Goal: Find contact information: Find contact information

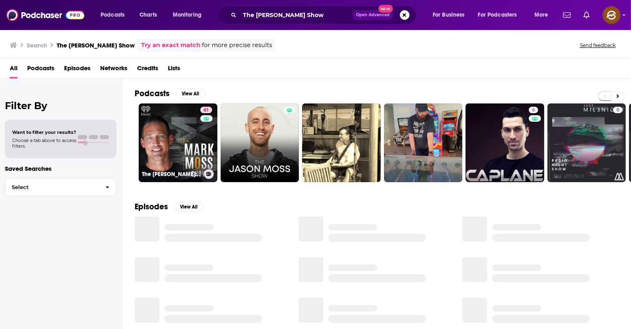
click at [152, 153] on link "61 The Mark Moss Show" at bounding box center [178, 142] width 79 height 79
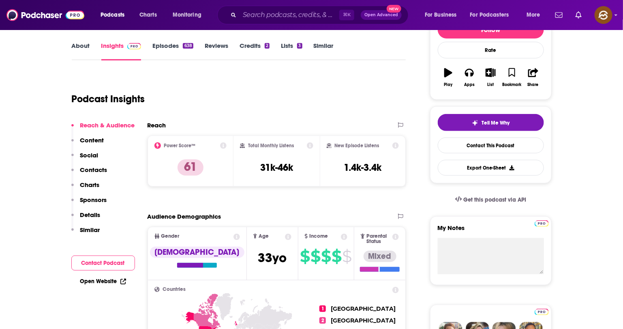
click at [98, 169] on p "Contacts" at bounding box center [93, 170] width 27 height 8
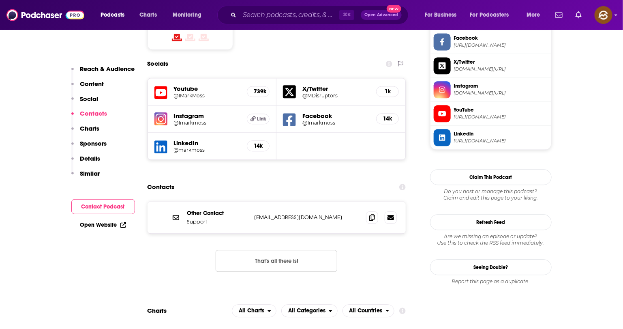
scroll to position [672, 0]
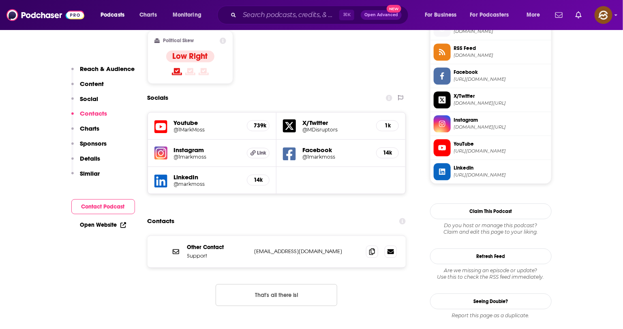
click at [293, 146] on icon at bounding box center [289, 153] width 13 height 15
click at [163, 119] on icon at bounding box center [160, 126] width 13 height 15
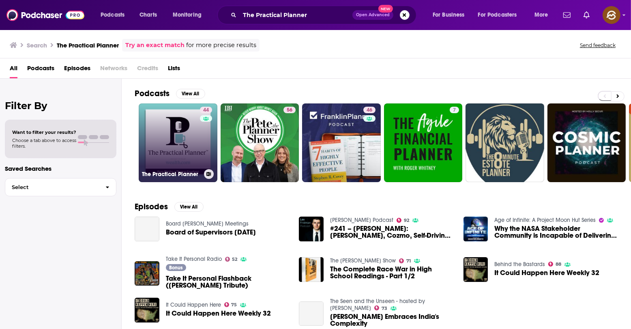
click at [181, 124] on link "44 The Practical Planner" at bounding box center [178, 142] width 79 height 79
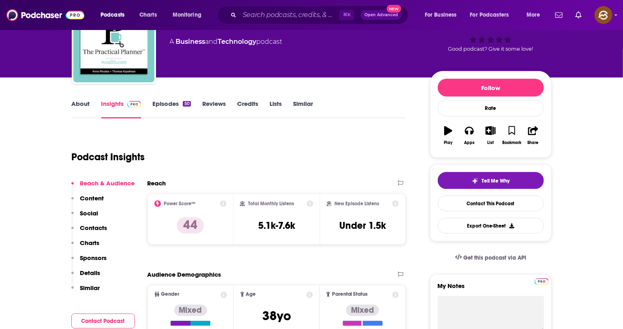
click at [95, 227] on p "Contacts" at bounding box center [93, 228] width 27 height 8
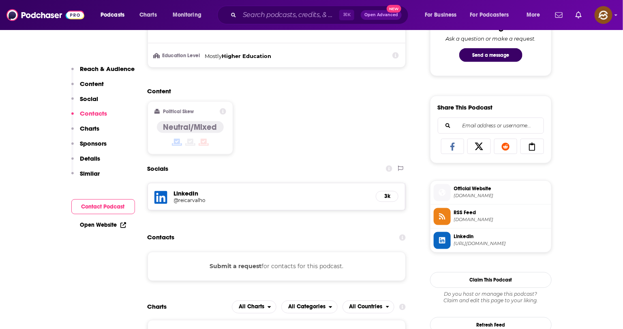
scroll to position [560, 0]
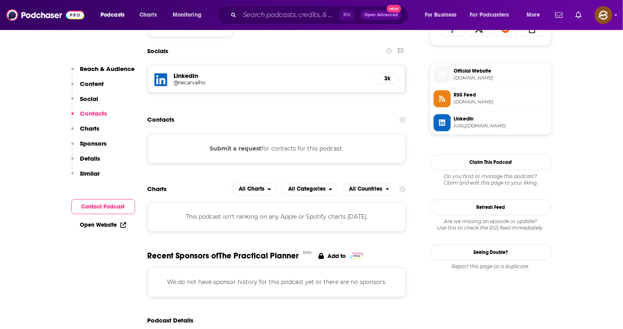
click at [158, 76] on icon at bounding box center [160, 80] width 13 height 15
click at [441, 79] on icon at bounding box center [442, 75] width 7 height 7
click at [445, 102] on icon at bounding box center [442, 99] width 6 height 6
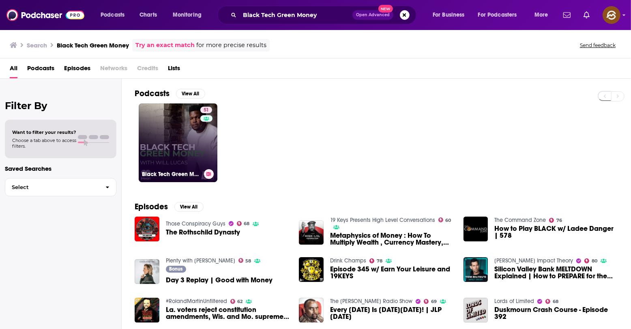
click at [168, 131] on link "51 Black Tech Green Money" at bounding box center [178, 142] width 79 height 79
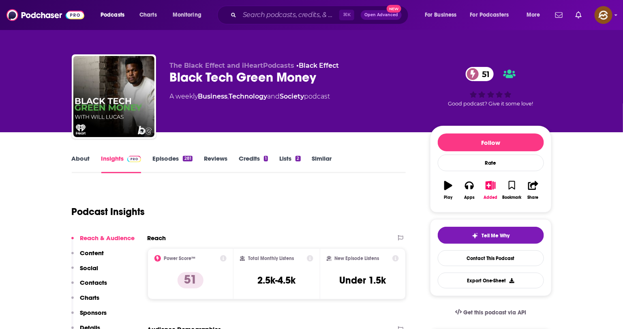
click at [90, 283] on p "Contacts" at bounding box center [93, 283] width 27 height 8
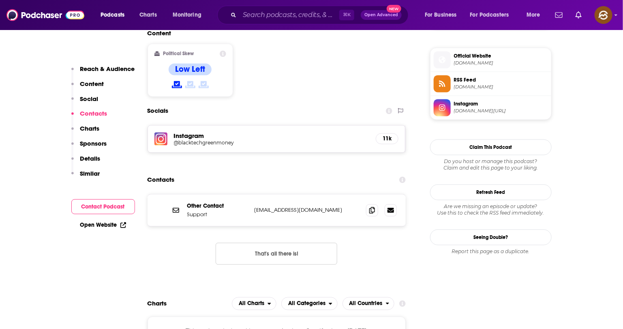
scroll to position [606, 0]
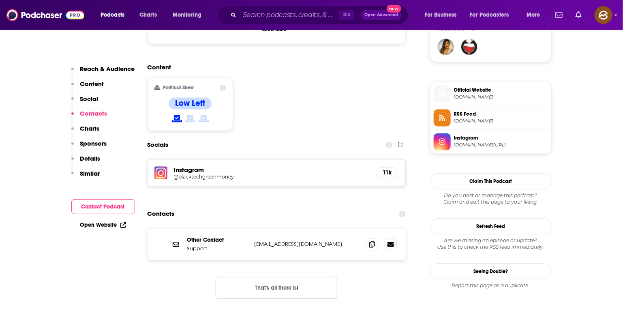
click at [445, 98] on icon at bounding box center [442, 93] width 9 height 7
click at [444, 120] on icon at bounding box center [442, 117] width 9 height 7
click at [438, 146] on icon at bounding box center [442, 141] width 9 height 7
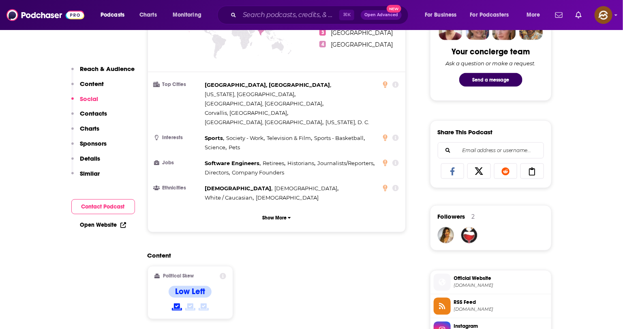
scroll to position [0, 0]
